Goal: Task Accomplishment & Management: Manage account settings

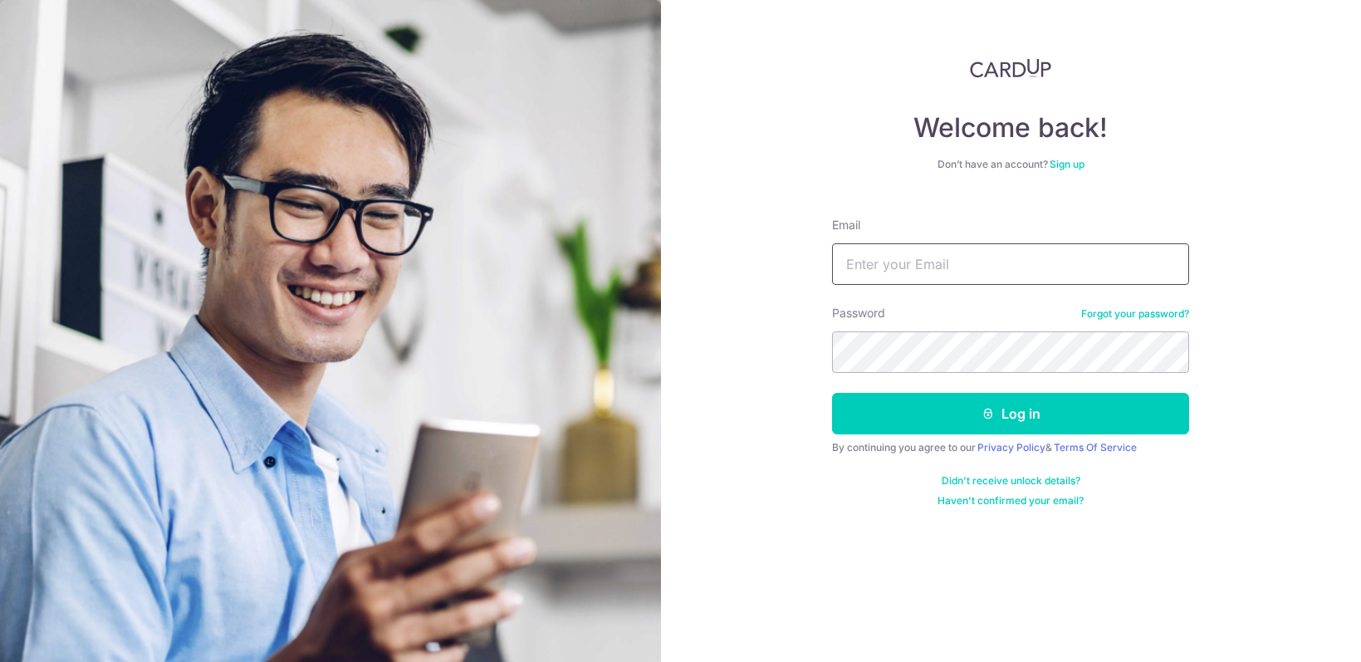
click at [970, 277] on input "Email" at bounding box center [1010, 264] width 357 height 42
type input "[EMAIL_ADDRESS][DOMAIN_NAME]"
click at [931, 374] on form "Email [EMAIL_ADDRESS][DOMAIN_NAME] Password Forgot your password? Log in By con…" at bounding box center [1010, 355] width 357 height 303
click at [832, 393] on button "Log in" at bounding box center [1010, 414] width 357 height 42
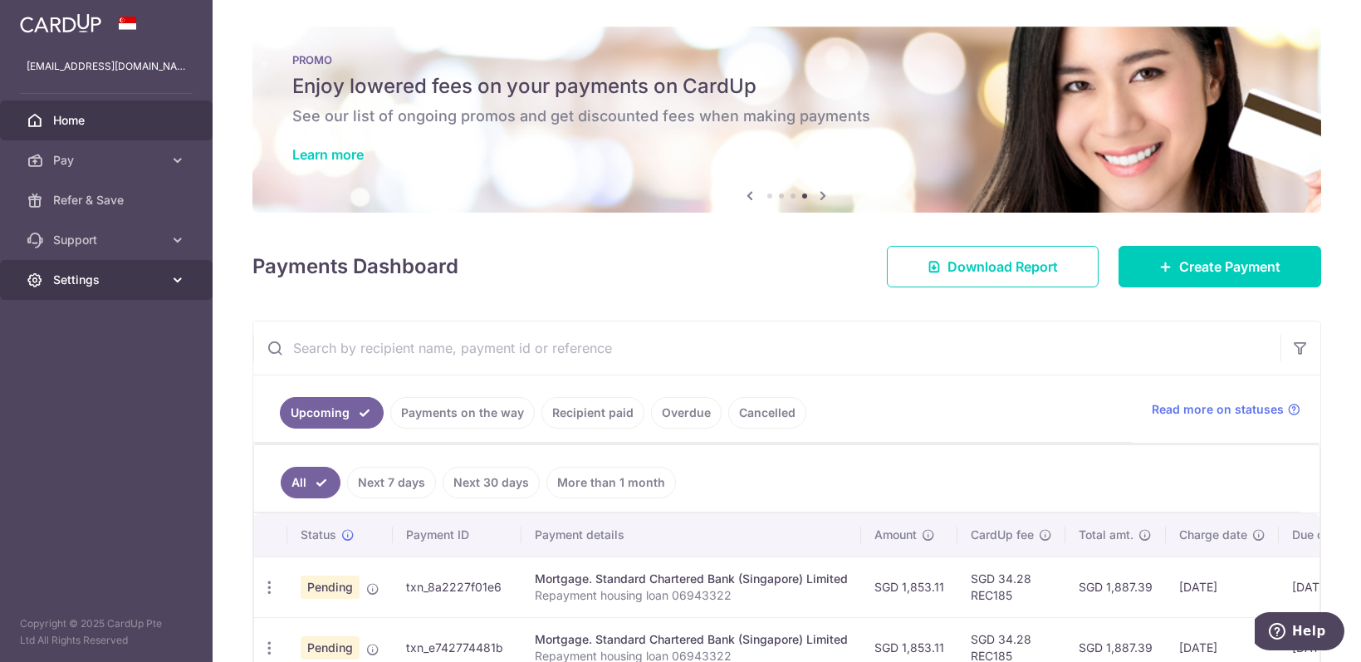
click at [169, 279] on link "Settings" at bounding box center [106, 280] width 213 height 40
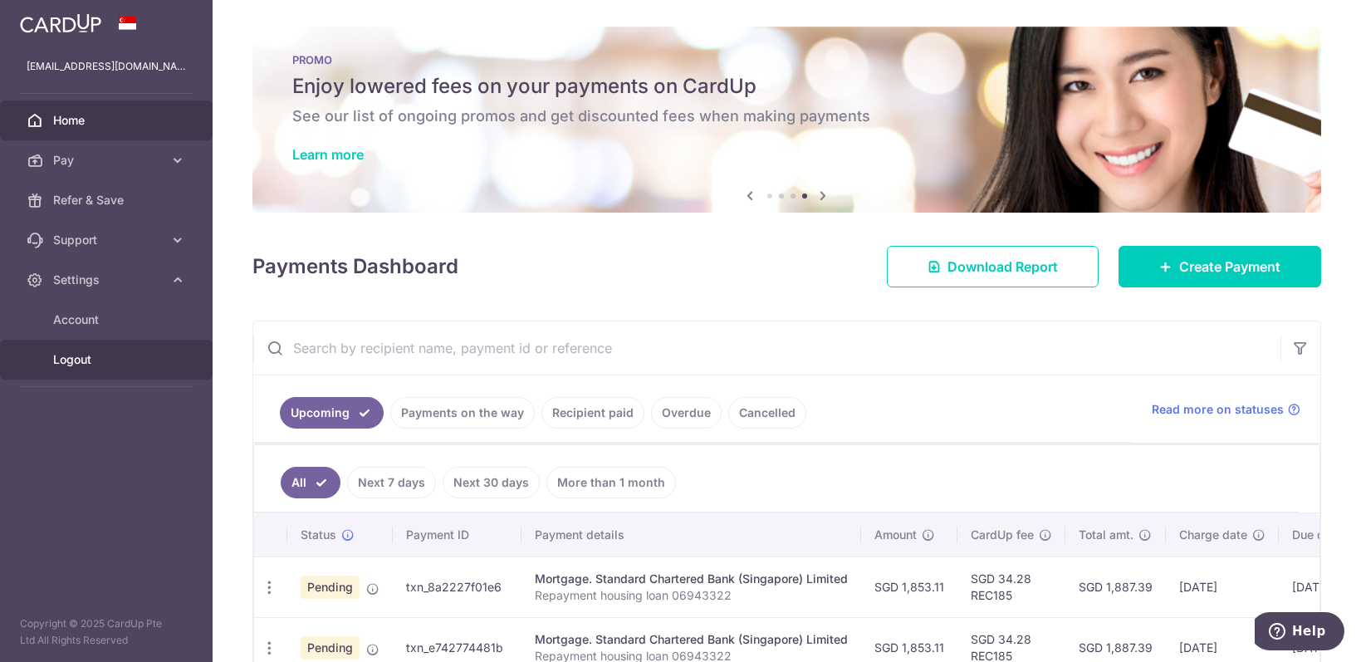
click at [60, 365] on span "Logout" at bounding box center [108, 359] width 110 height 17
